Goal: Information Seeking & Learning: Learn about a topic

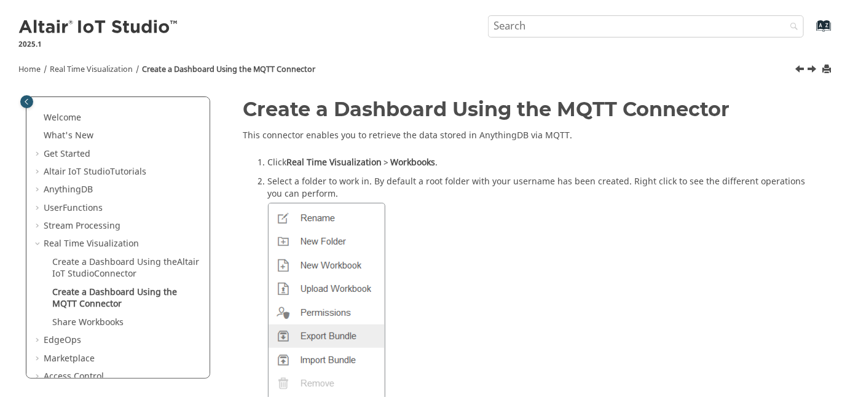
click at [42, 27] on img at bounding box center [98, 28] width 161 height 20
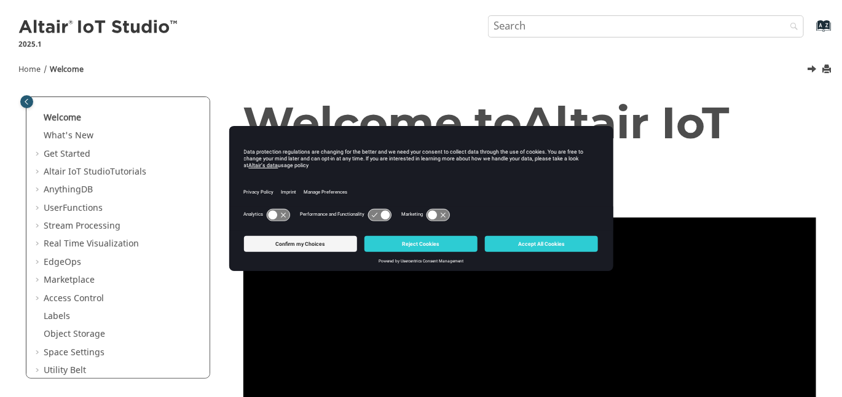
click at [718, 97] on div "Home Welcome" at bounding box center [421, 76] width 842 height 44
click at [730, 122] on span "Altair IoT Studio" at bounding box center [486, 146] width 487 height 103
click at [325, 247] on button "Confirm my Choices" at bounding box center [300, 244] width 113 height 16
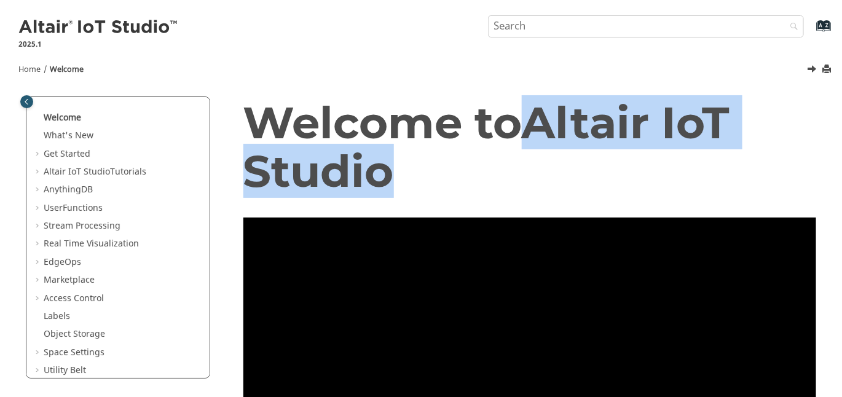
drag, startPoint x: 542, startPoint y: 122, endPoint x: 559, endPoint y: 161, distance: 42.7
click at [559, 161] on h1 "Welcome to Altair IoT Studio" at bounding box center [530, 146] width 574 height 97
copy span "Altair IoT Studio"
